Goal: Check status: Check status

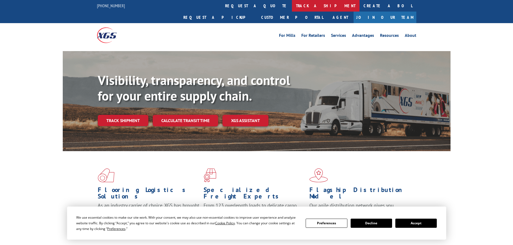
click at [292, 9] on link "track a shipment" at bounding box center [326, 6] width 68 height 12
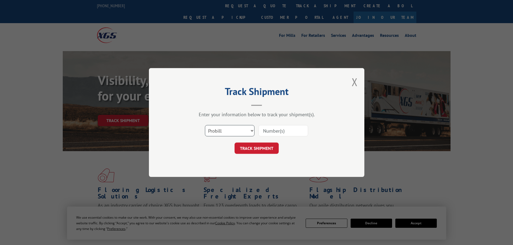
click at [217, 134] on select "Select category... Probill BOL PO" at bounding box center [230, 130] width 50 height 11
select select "po"
click at [205, 125] on select "Select category... Probill BOL PO" at bounding box center [230, 130] width 50 height 11
click at [280, 127] on input at bounding box center [283, 130] width 50 height 11
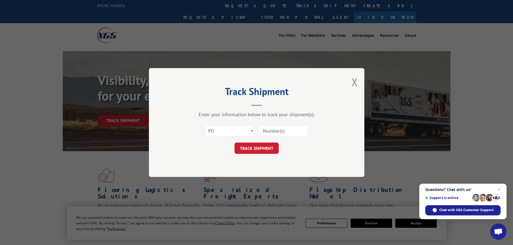
paste input "09516496"
type input "09516496"
click at [255, 149] on button "TRACK SHIPMENT" at bounding box center [256, 148] width 44 height 11
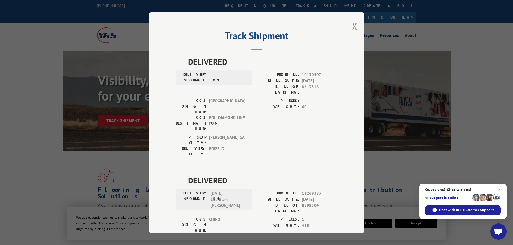
click at [355, 24] on div "Track Shipment DELIVERED DELIVERY INFORMATION: PROBILL: 10130507 BILL DATE: [DA…" at bounding box center [256, 122] width 215 height 221
click at [351, 27] on button "Close modal" at bounding box center [354, 26] width 6 height 14
